Goal: Task Accomplishment & Management: Manage account settings

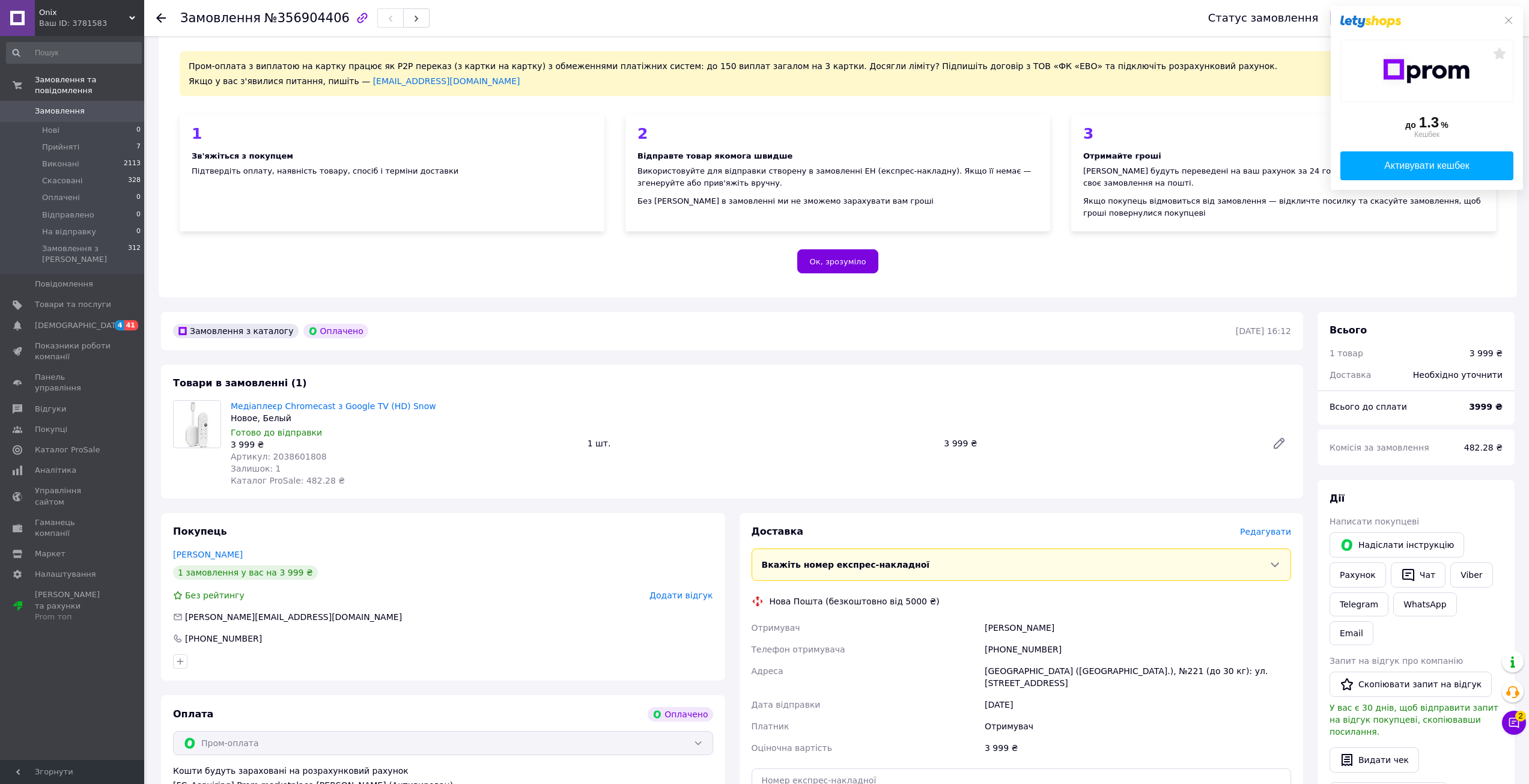
scroll to position [120, 0]
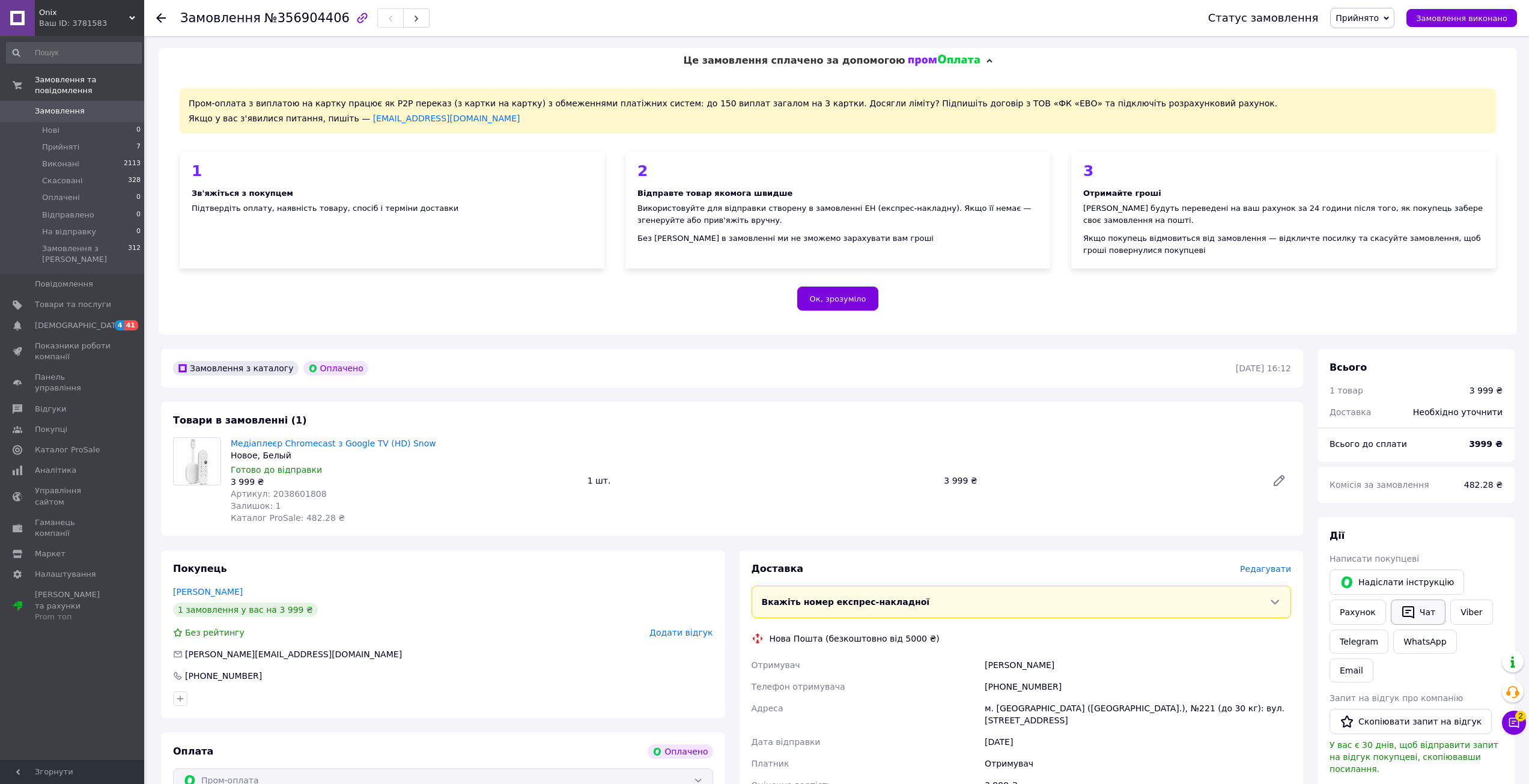
click at [1404, 605] on icon "button" at bounding box center [1408, 612] width 14 height 14
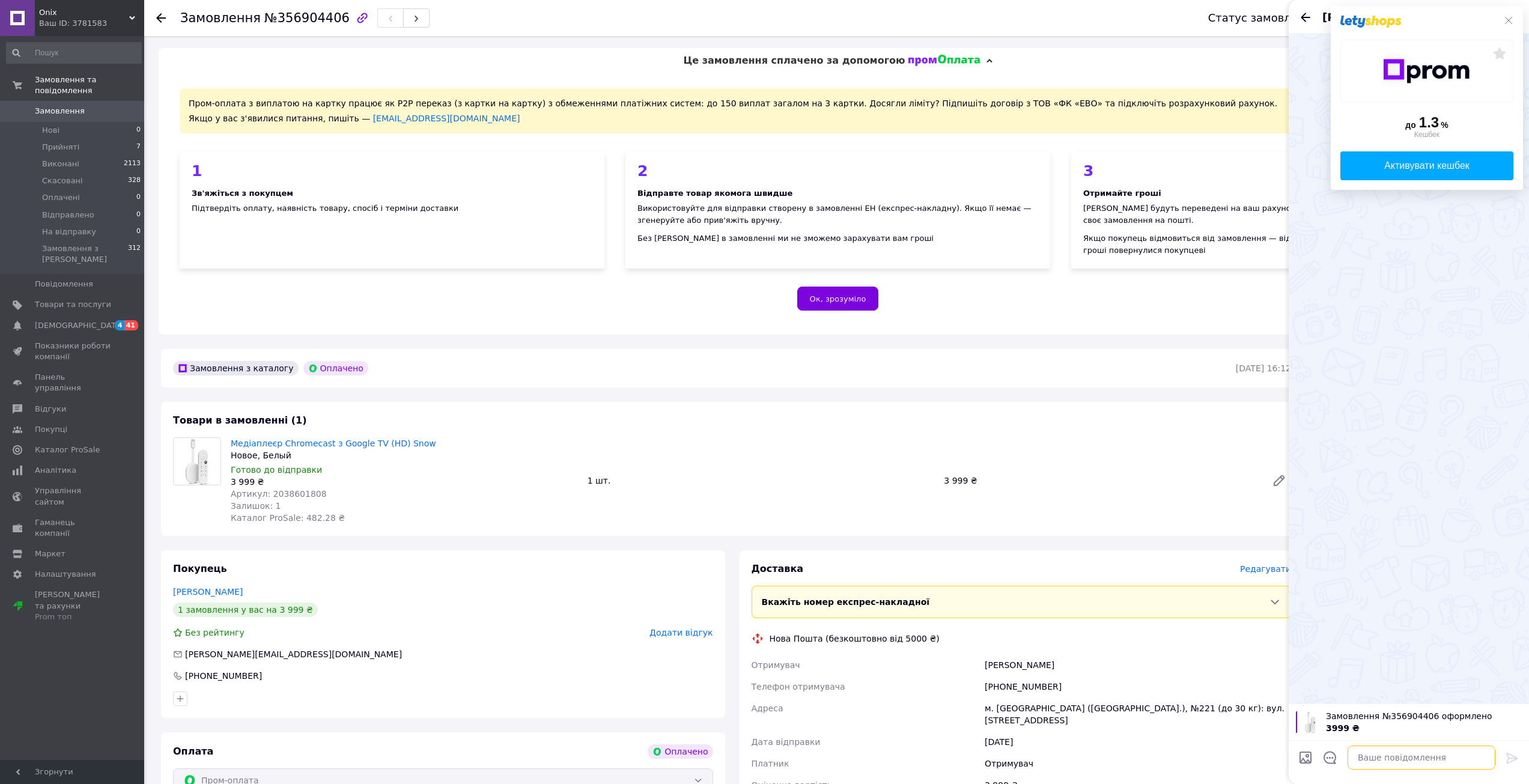
click at [1411, 764] on textarea at bounding box center [1421, 757] width 148 height 24
paste textarea "Раді вас вітати! Магазин "Onix" !Ваше замовлення прийнято, для підтвердження за…"
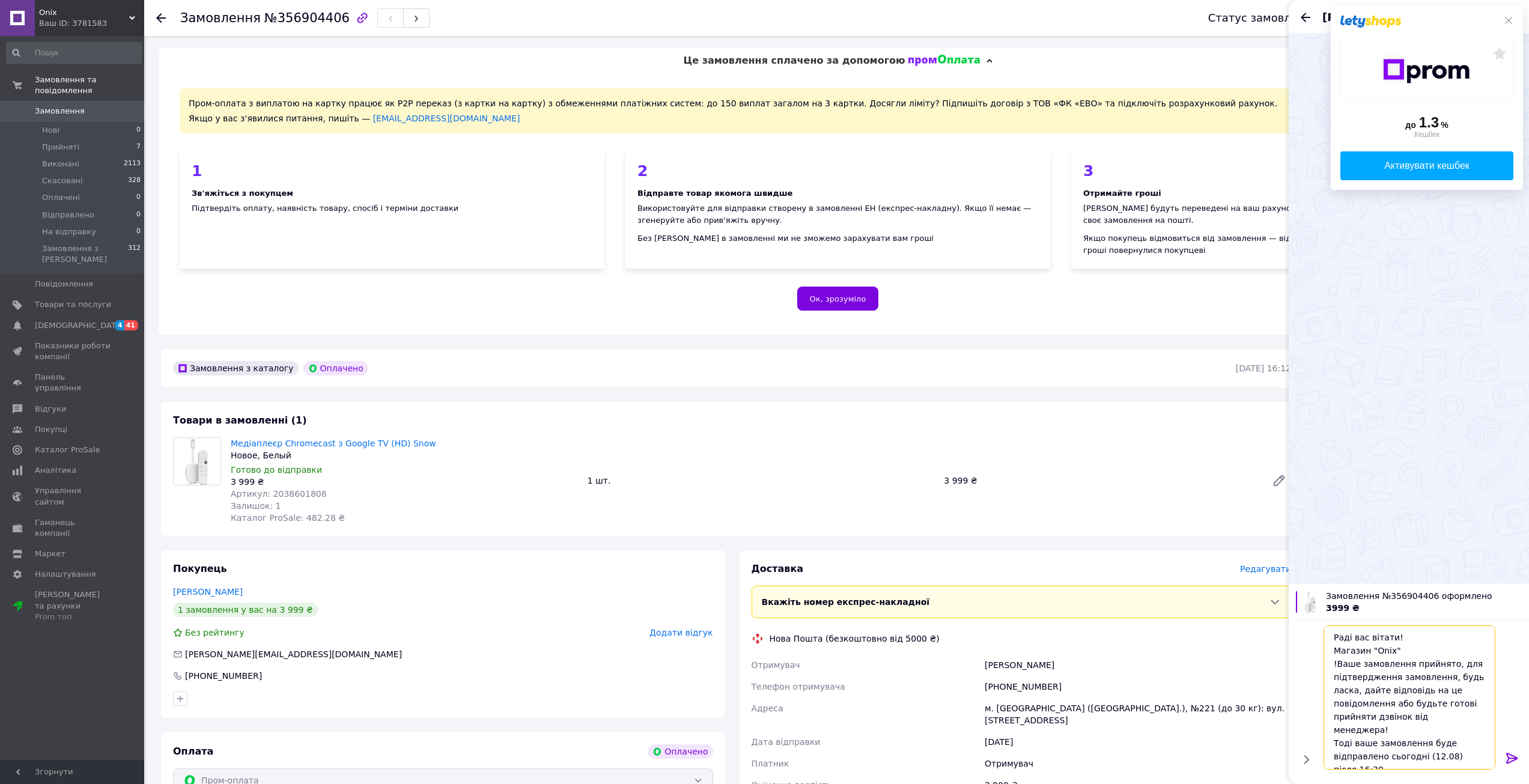
drag, startPoint x: 1420, startPoint y: 676, endPoint x: 1448, endPoint y: 664, distance: 30.5
click at [1448, 664] on textarea "Раді вас вітати! Магазин "Onix" !Ваше замовлення прийнято, для підтвердження за…" at bounding box center [1409, 697] width 172 height 144
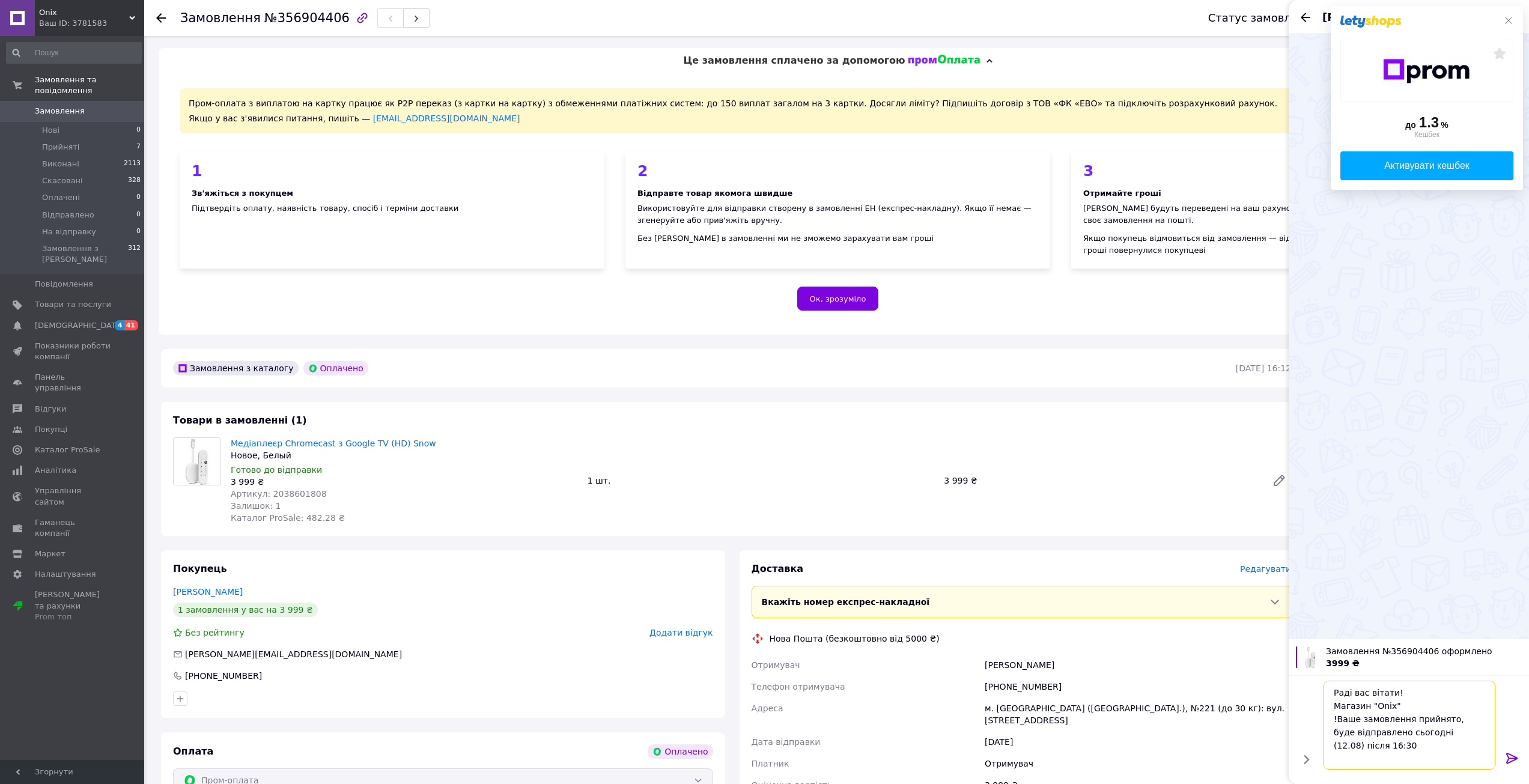
type textarea "Раді вас вітати! Магазин "Onix" !Ваше замовлення прийнято, буде відправлено сьо…"
click at [1515, 759] on icon at bounding box center [1512, 758] width 12 height 11
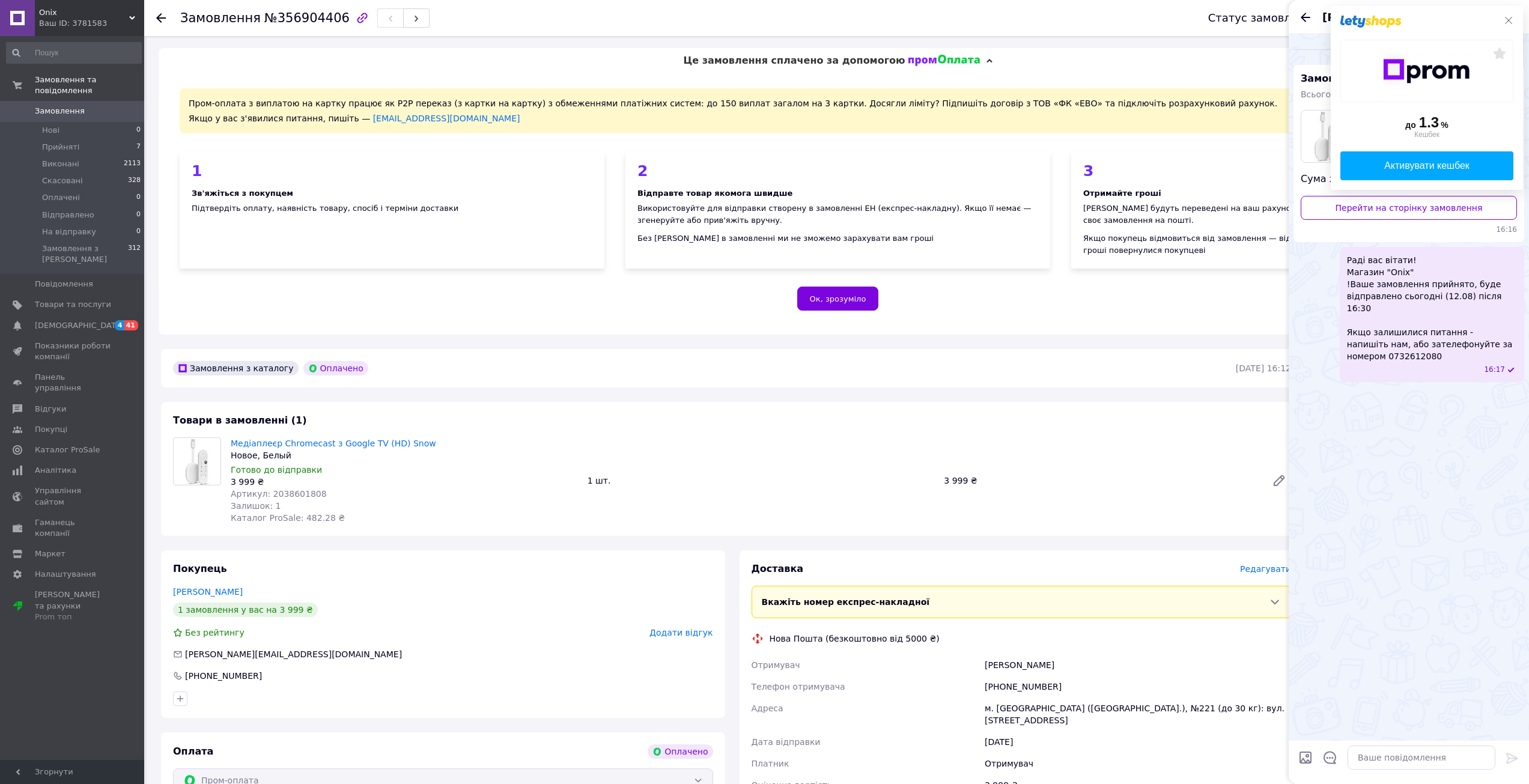
click at [1511, 16] on icon at bounding box center [1509, 21] width 10 height 10
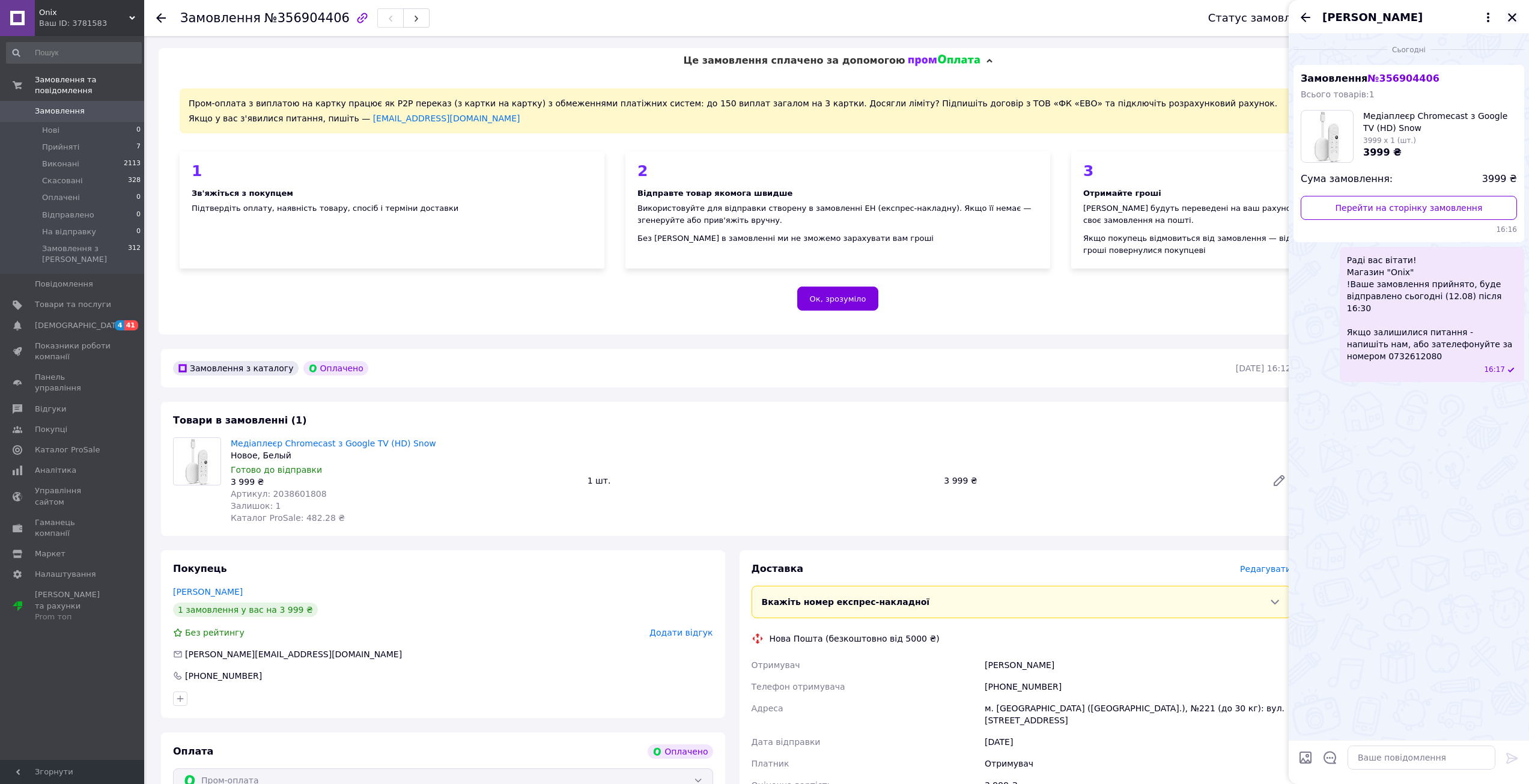
click at [1515, 20] on icon "Закрити" at bounding box center [1513, 17] width 8 height 8
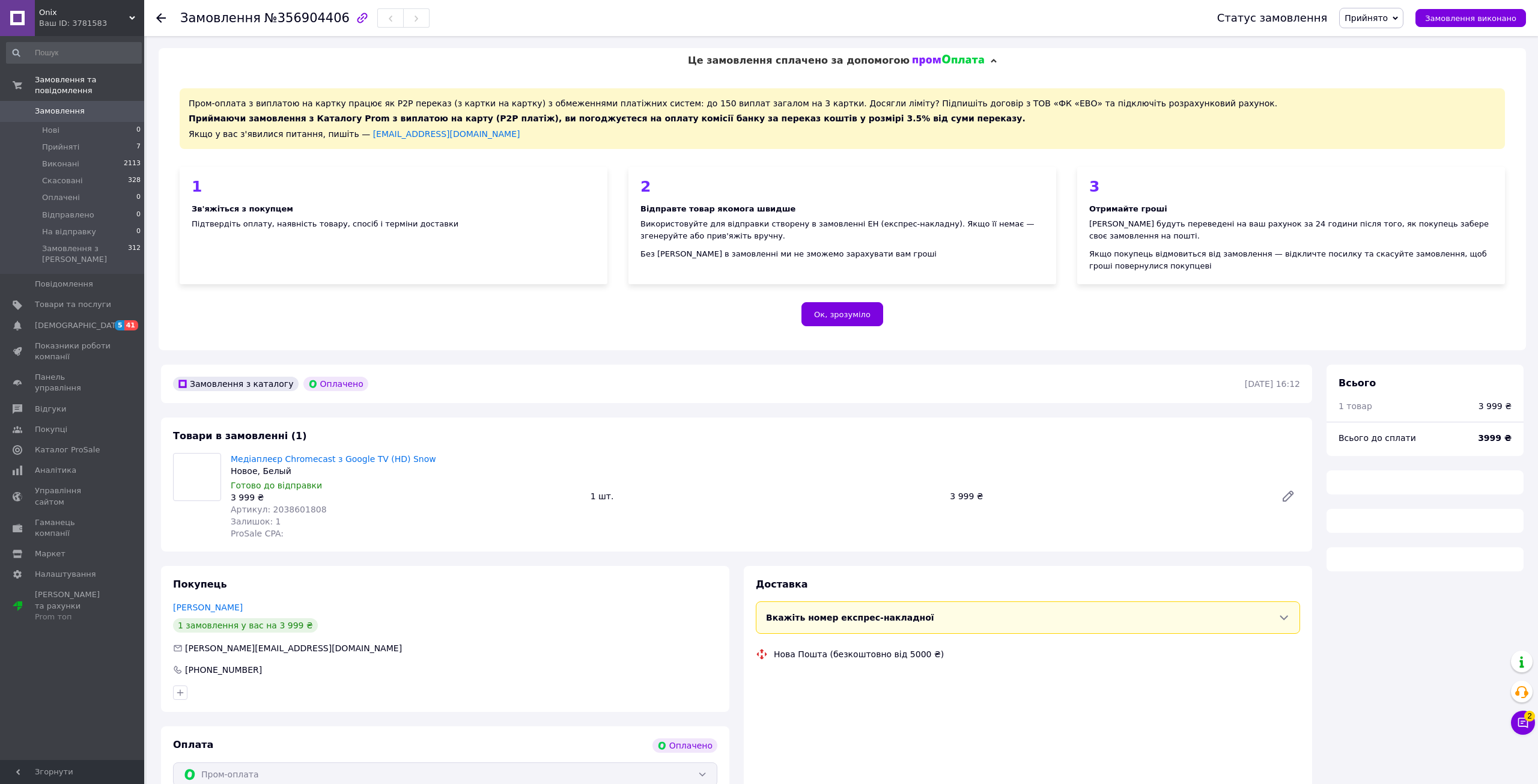
click at [103, 106] on span "Замовлення" at bounding box center [73, 110] width 77 height 11
